Goal: Task Accomplishment & Management: Use online tool/utility

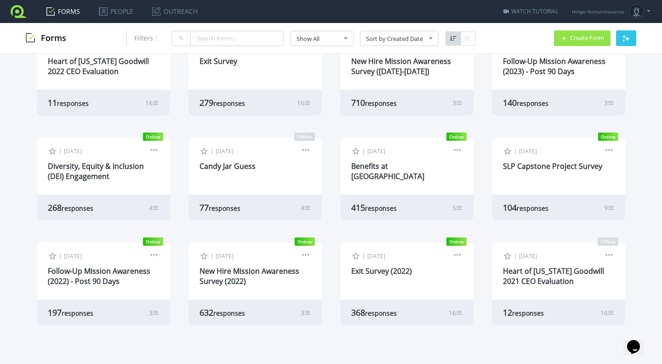
scroll to position [251, 0]
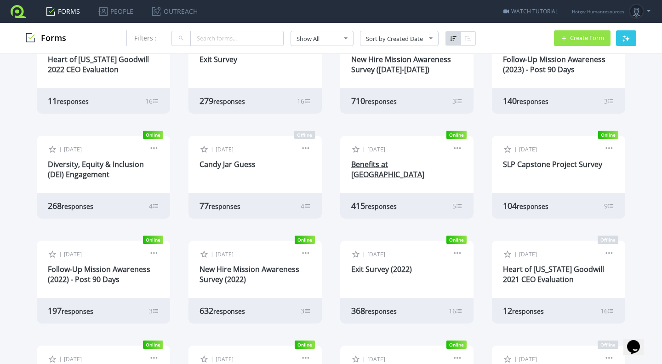
click at [374, 164] on link "Benefits at [GEOGRAPHIC_DATA]" at bounding box center [387, 169] width 73 height 20
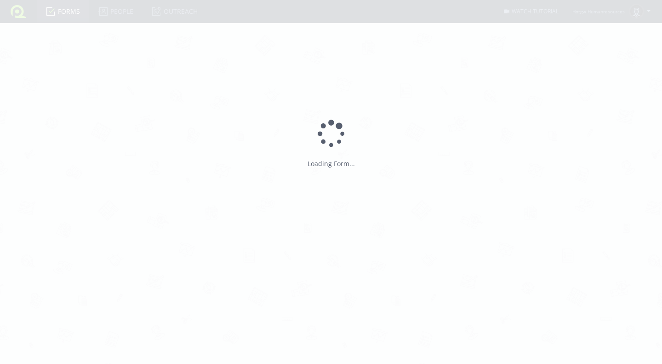
type input "Benefits at [GEOGRAPHIC_DATA]"
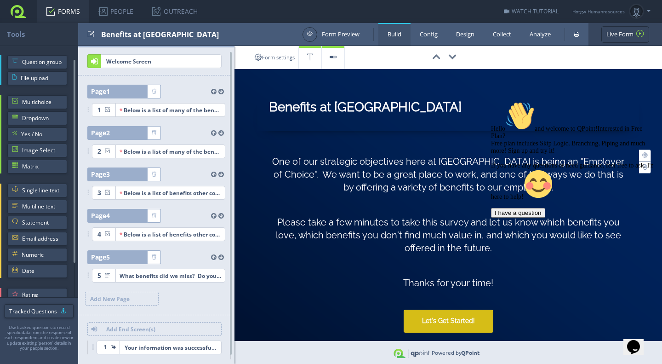
click at [491, 101] on icon "Chat attention grabber" at bounding box center [491, 101] width 0 height 0
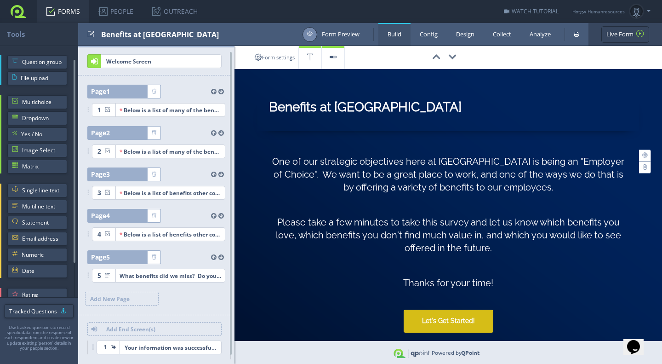
click at [346, 35] on link "Form Preview" at bounding box center [331, 34] width 57 height 15
click at [548, 34] on link "Analyze" at bounding box center [540, 34] width 40 height 23
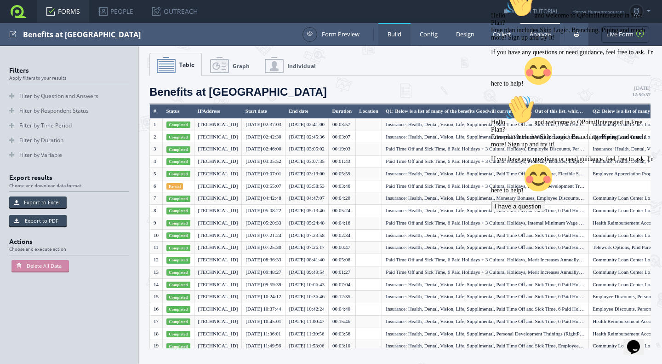
click at [391, 33] on link "Build" at bounding box center [394, 34] width 32 height 23
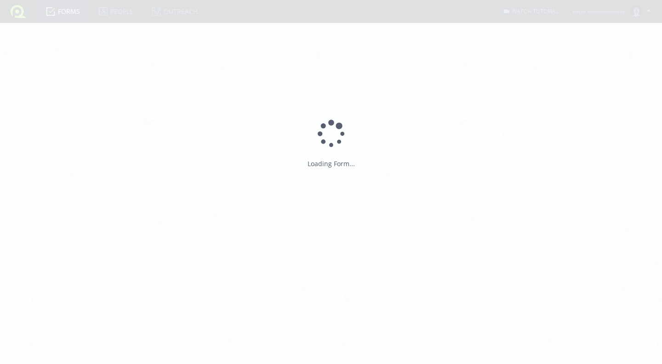
type input "Benefits at [GEOGRAPHIC_DATA]"
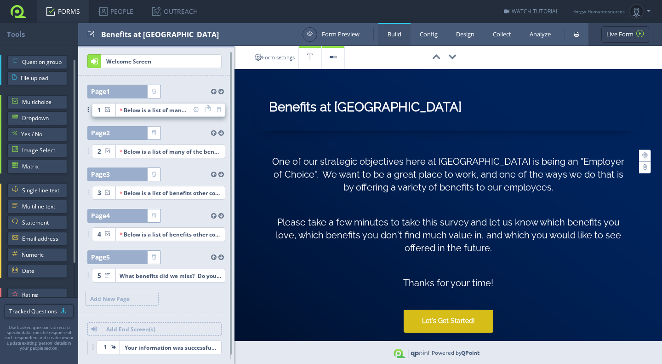
click at [160, 109] on div "Below is a list of many of the benefits Goodwill currently offers. Out of this …" at bounding box center [153, 109] width 67 height 13
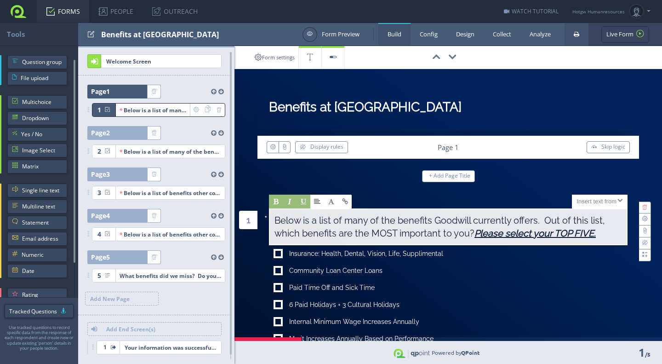
click at [580, 35] on link at bounding box center [577, 34] width 24 height 23
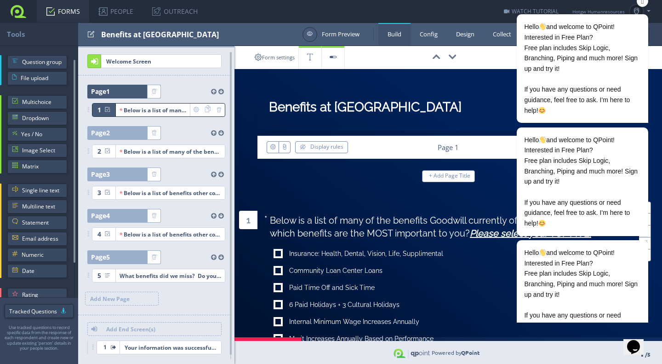
click at [644, 2] on icon "Chat attention grabber" at bounding box center [642, 1] width 7 height 10
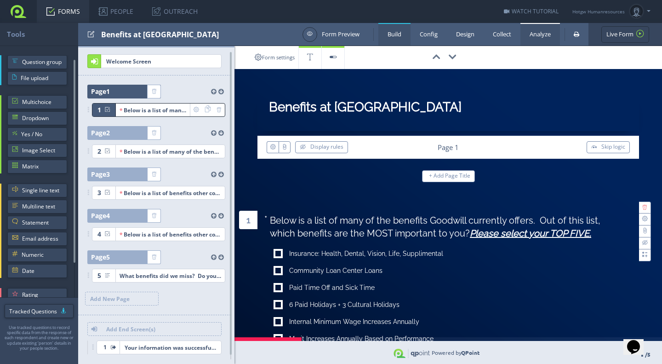
click at [543, 35] on link "Analyze" at bounding box center [540, 34] width 40 height 23
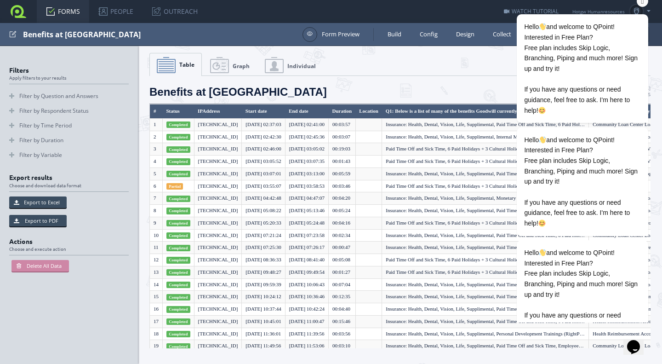
click at [644, 3] on icon "Chat attention grabber" at bounding box center [642, 1] width 7 height 10
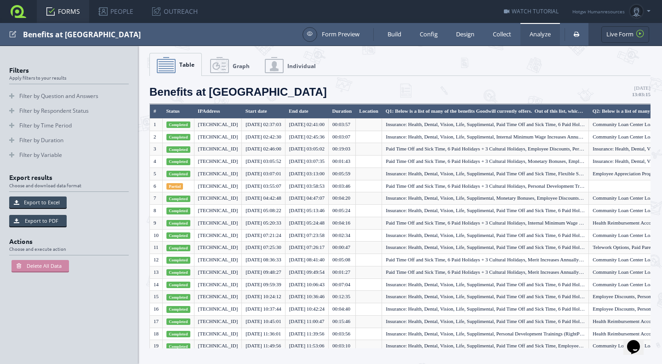
click at [233, 65] on span "Graph" at bounding box center [241, 66] width 17 height 8
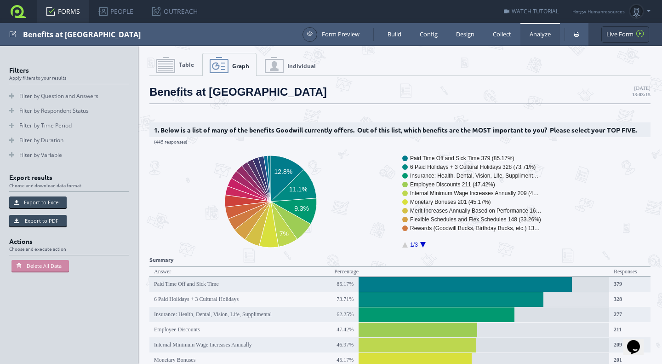
click at [188, 65] on span "Table" at bounding box center [186, 65] width 15 height 8
